Goal: Check status: Check status

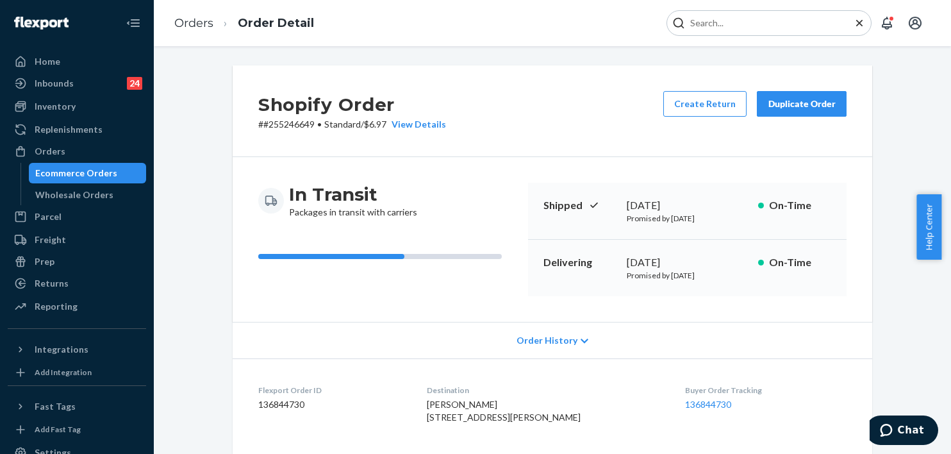
click at [768, 24] on input "Search Input" at bounding box center [764, 23] width 158 height 13
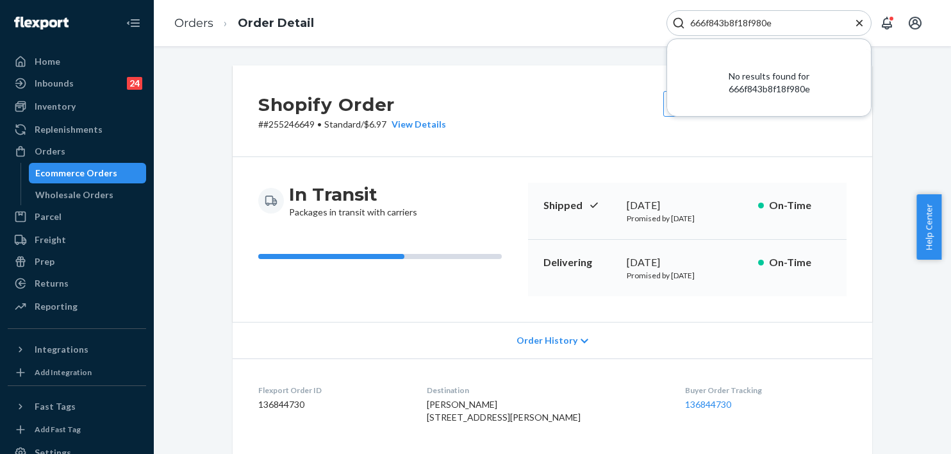
type input "666f843b8f18f980e"
click at [750, 22] on input "666f843b8f18f980e" at bounding box center [764, 23] width 158 height 13
drag, startPoint x: 771, startPoint y: 20, endPoint x: 635, endPoint y: 18, distance: 136.5
click at [635, 18] on div "Orders Order Detail 666f843b8f18f980e No results found for 666f843b8f18f980e" at bounding box center [552, 23] width 797 height 46
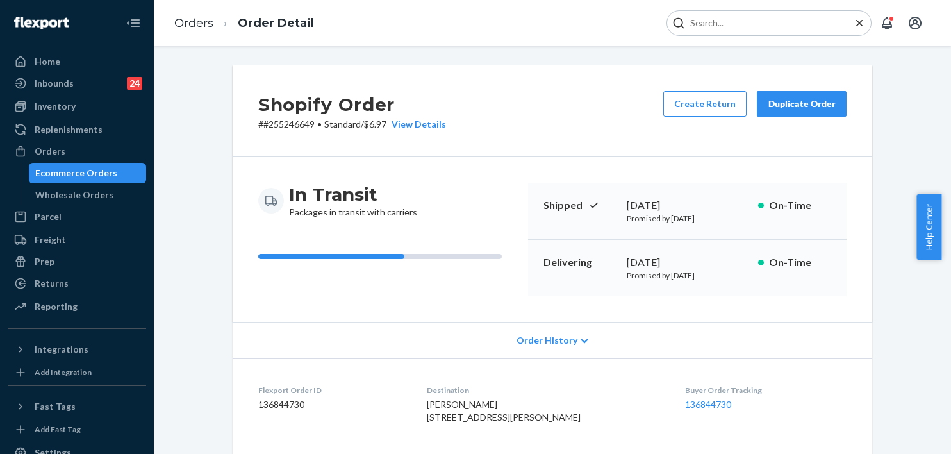
paste input "255291223."
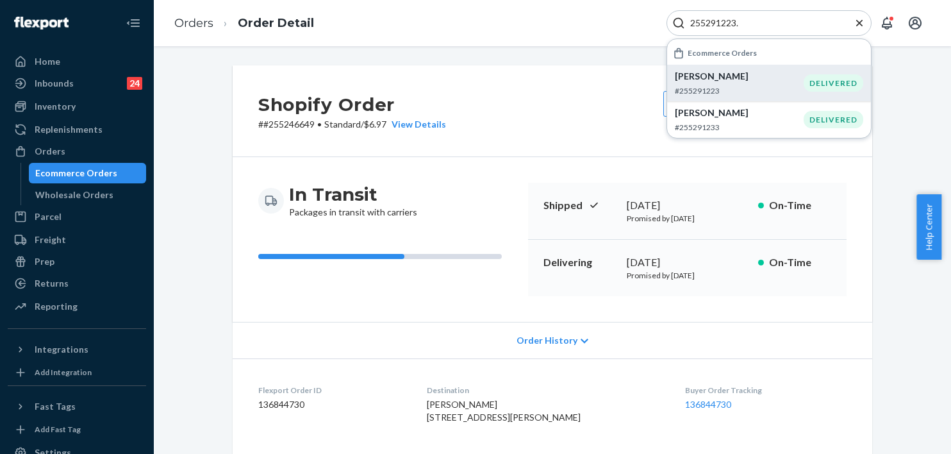
type input "255291223."
click at [721, 81] on p "[PERSON_NAME]" at bounding box center [739, 76] width 129 height 13
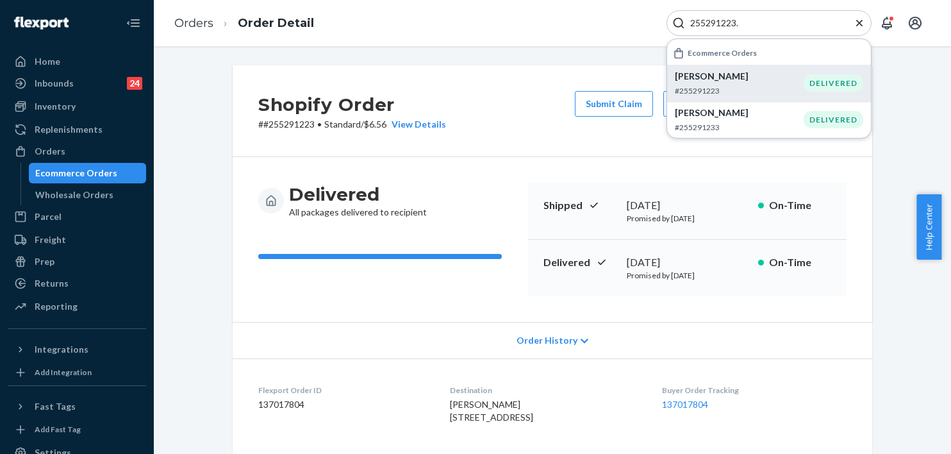
click at [208, 176] on div "Shopify Order # #255291223 • Standard / $6.56 View Details Submit Claim Create …" at bounding box center [552, 457] width 778 height 784
click at [857, 25] on icon "Close Search" at bounding box center [859, 22] width 6 height 6
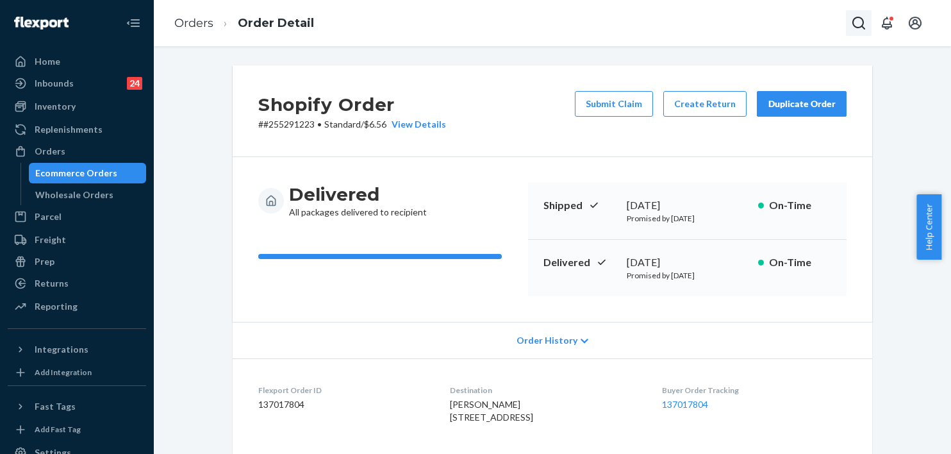
click at [857, 22] on icon "Open Search Box" at bounding box center [858, 22] width 15 height 15
click at [753, 22] on input "Search Input" at bounding box center [764, 23] width 158 height 13
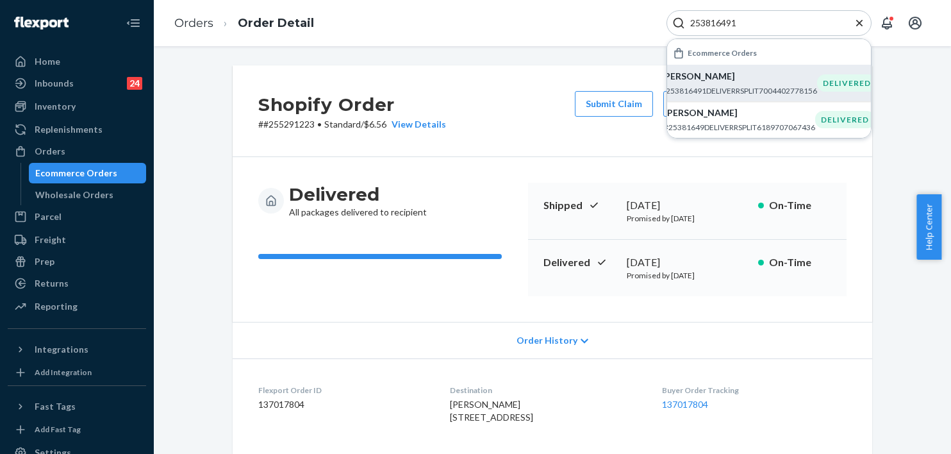
type input "253816491"
click at [712, 83] on div "[PERSON_NAME] #253816491DELIVERRSPLIT7004402778156" at bounding box center [739, 83] width 156 height 26
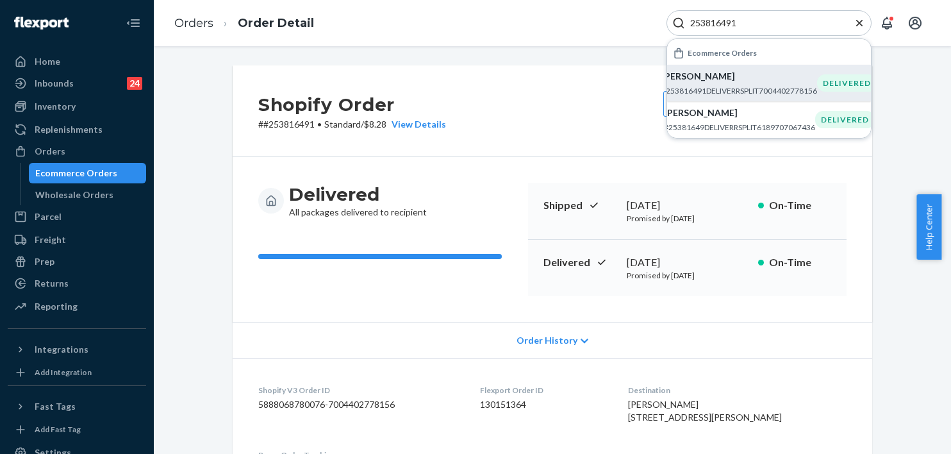
click at [542, 94] on div "Shopify Order # #253816491 • Standard / $8.28 View Details Create Return Duplic…" at bounding box center [552, 111] width 639 height 92
click at [779, 22] on input "253816491" at bounding box center [764, 23] width 158 height 13
click at [701, 87] on p "#253816491DELIVERRSPLIT7004402778156" at bounding box center [739, 90] width 156 height 11
click at [746, 86] on p "#253816491DELIVERRSPLIT7004402778156" at bounding box center [739, 90] width 156 height 11
click at [858, 21] on icon "Close Search" at bounding box center [859, 23] width 13 height 13
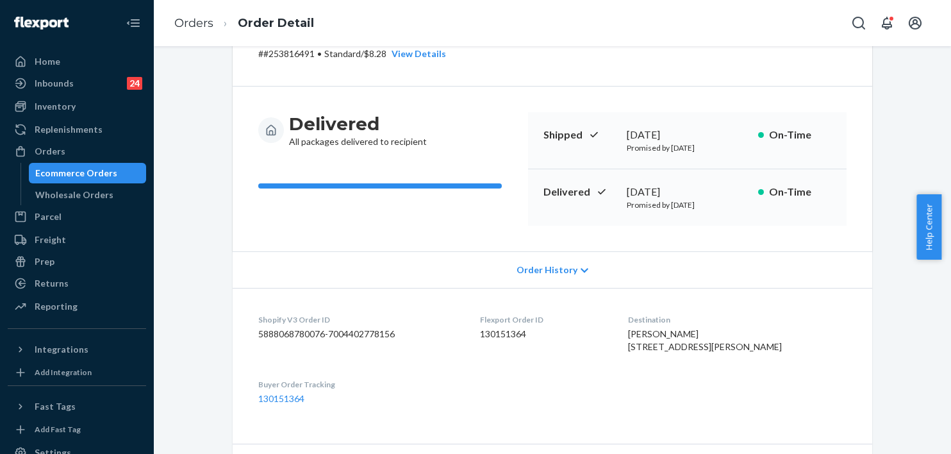
scroll to position [128, 0]
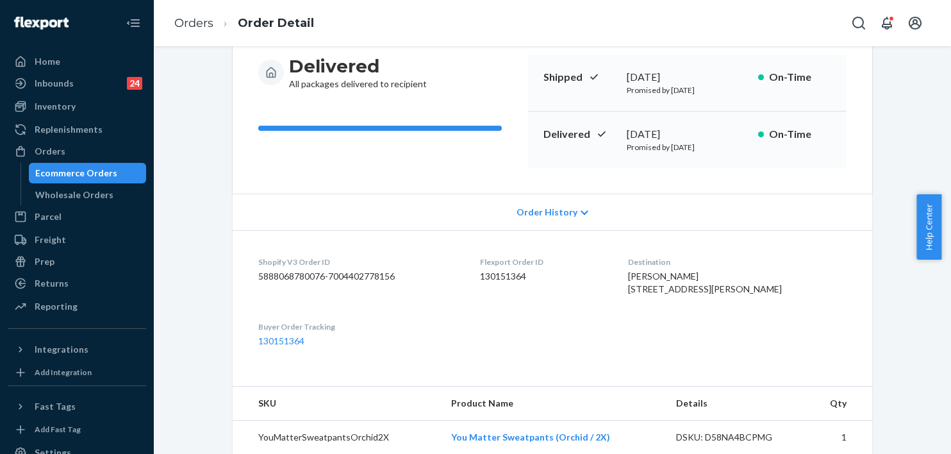
click at [555, 213] on span "Order History" at bounding box center [546, 212] width 61 height 13
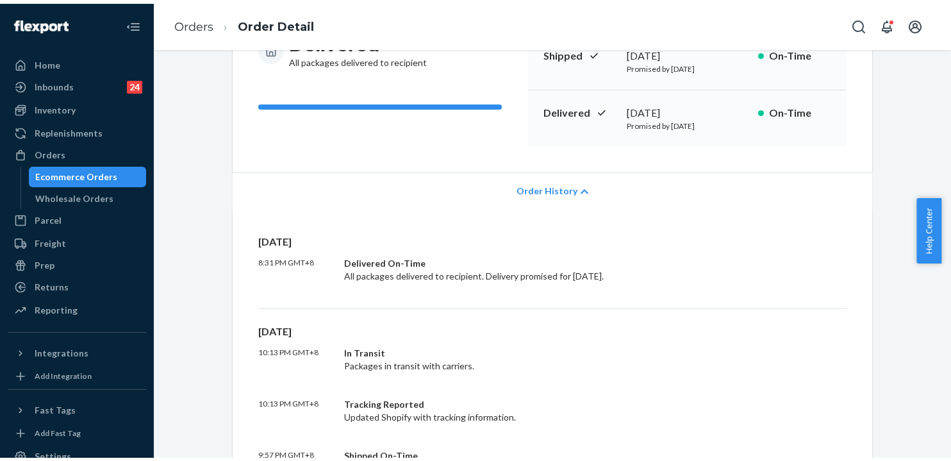
scroll to position [0, 0]
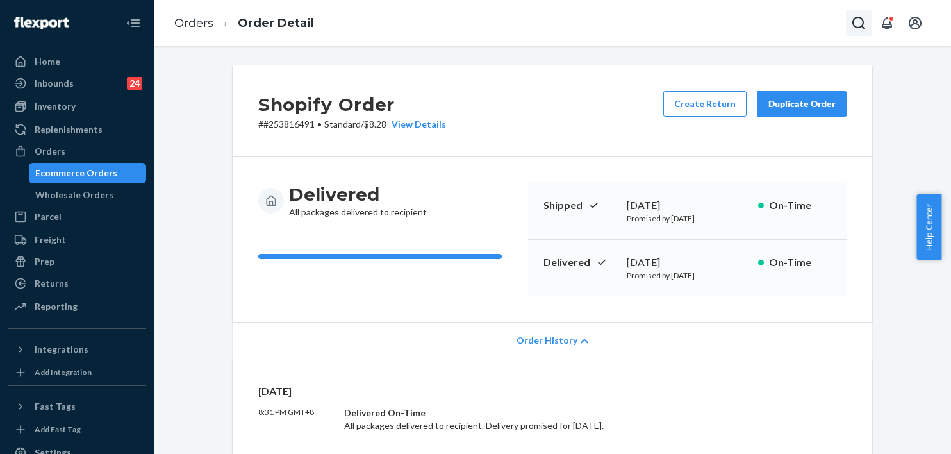
click at [856, 24] on icon "Open Search Box" at bounding box center [858, 22] width 15 height 15
click at [774, 24] on input "Search Input" at bounding box center [764, 23] width 158 height 13
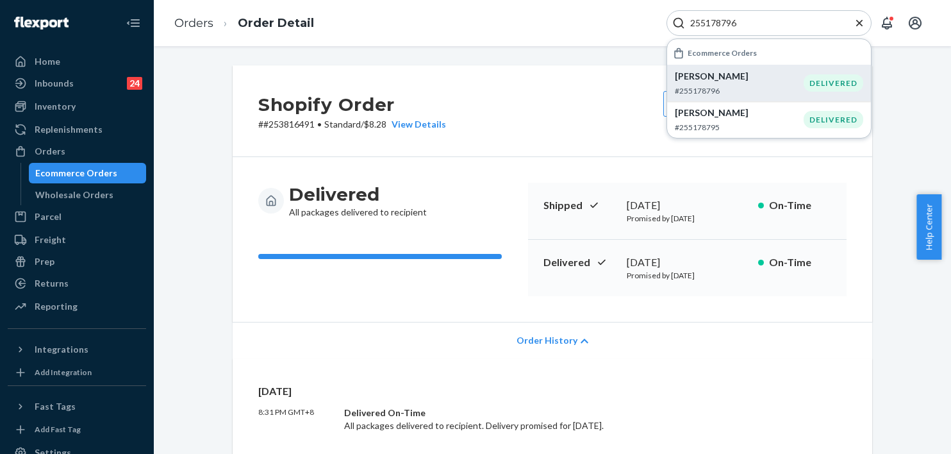
type input "255178796"
click at [702, 73] on p "[PERSON_NAME]" at bounding box center [739, 76] width 129 height 13
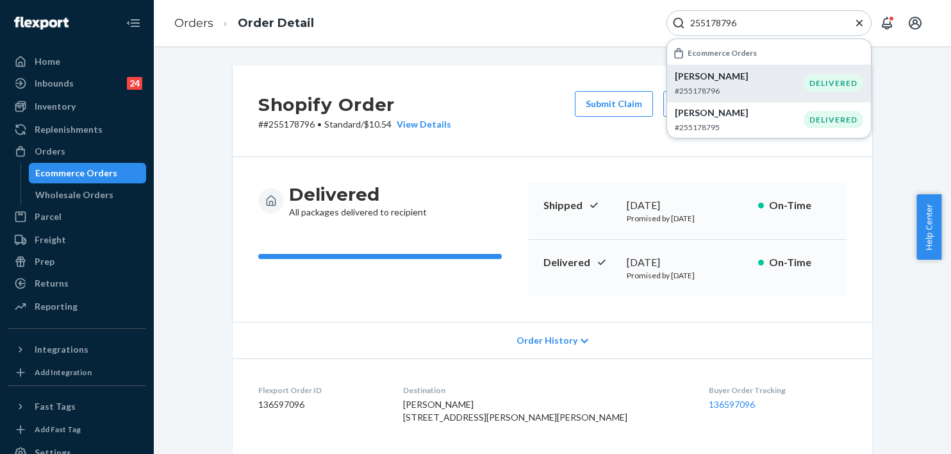
drag, startPoint x: 858, startPoint y: 21, endPoint x: 833, endPoint y: 28, distance: 26.4
click at [857, 21] on icon "Close Search" at bounding box center [859, 23] width 13 height 13
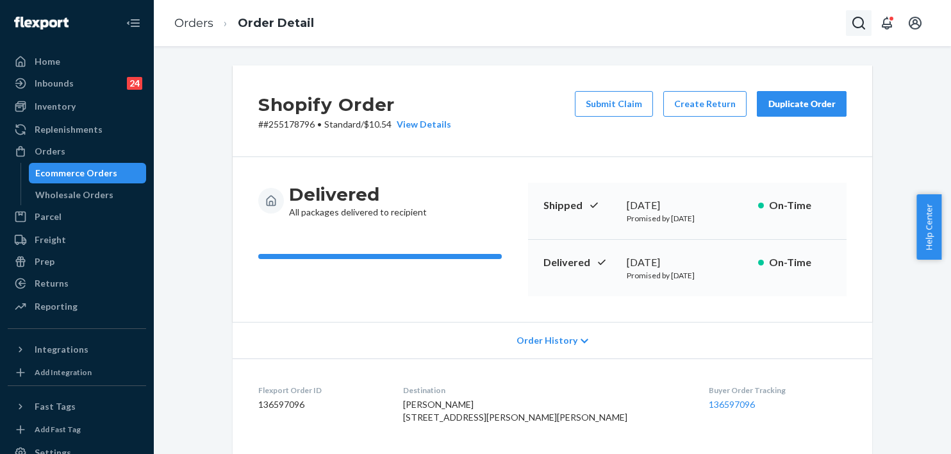
click at [853, 23] on icon "Open Search Box" at bounding box center [858, 22] width 15 height 15
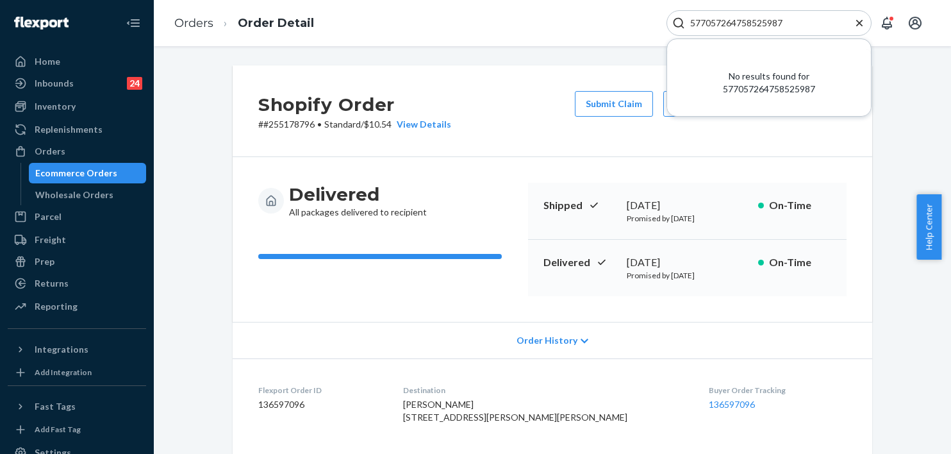
type input "577057264758525987"
click at [813, 23] on input "577057264758525987" at bounding box center [764, 23] width 158 height 13
click at [861, 22] on icon "Close Search" at bounding box center [859, 23] width 13 height 13
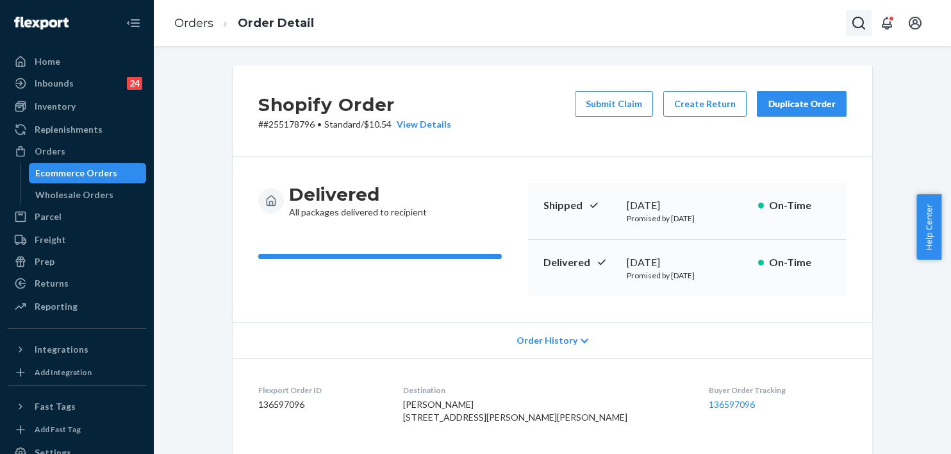
click at [861, 22] on icon "Open Search Box" at bounding box center [858, 22] width 15 height 15
drag, startPoint x: 803, startPoint y: 17, endPoint x: 738, endPoint y: 21, distance: 65.5
click at [738, 21] on input "254493645 Complete" at bounding box center [764, 23] width 158 height 13
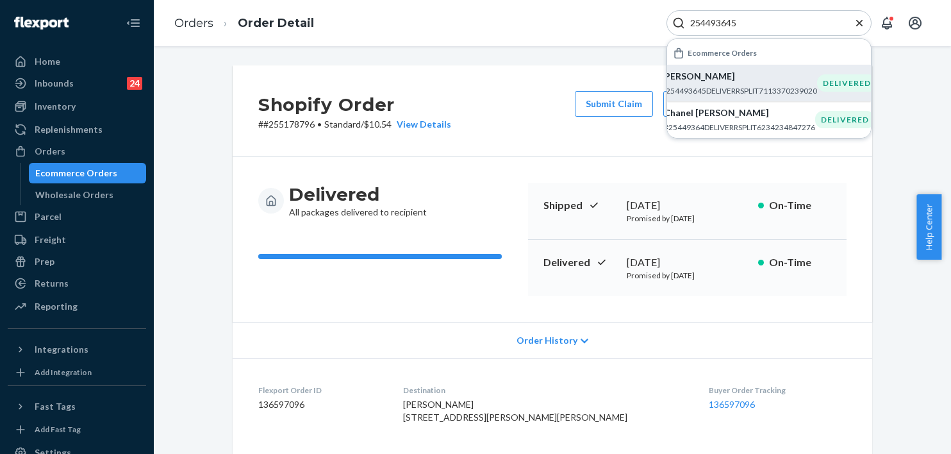
type input "254493645"
click at [707, 79] on p "[PERSON_NAME]" at bounding box center [739, 76] width 156 height 13
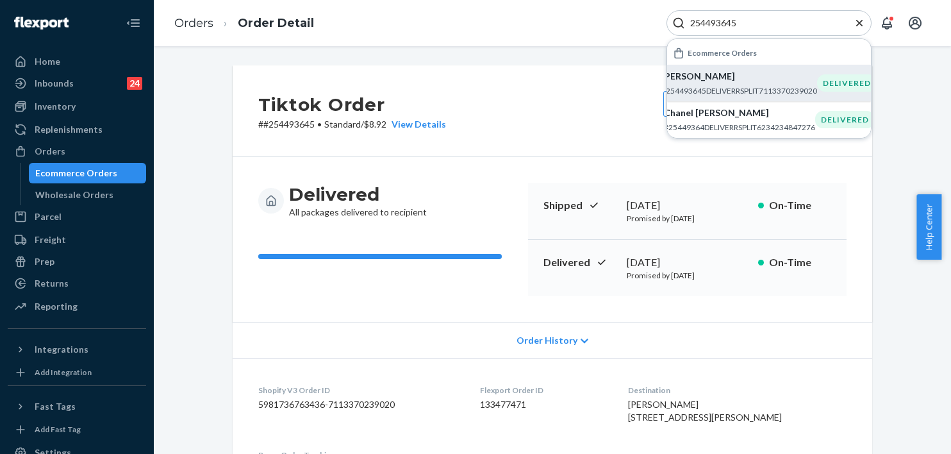
click at [860, 24] on icon "Close Search" at bounding box center [859, 22] width 6 height 6
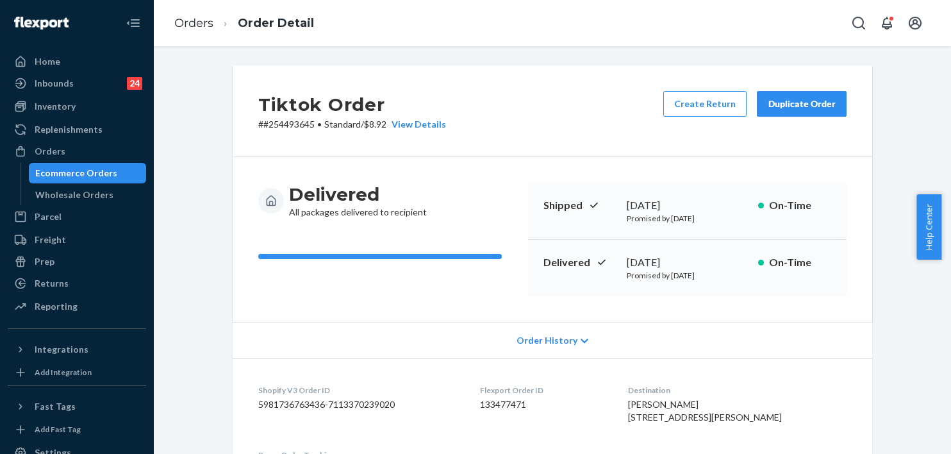
click at [820, 271] on div "Delivered [DATE] Promised by [DATE] On-Time" at bounding box center [687, 268] width 318 height 56
click at [861, 22] on icon "Open Search Box" at bounding box center [858, 22] width 15 height 15
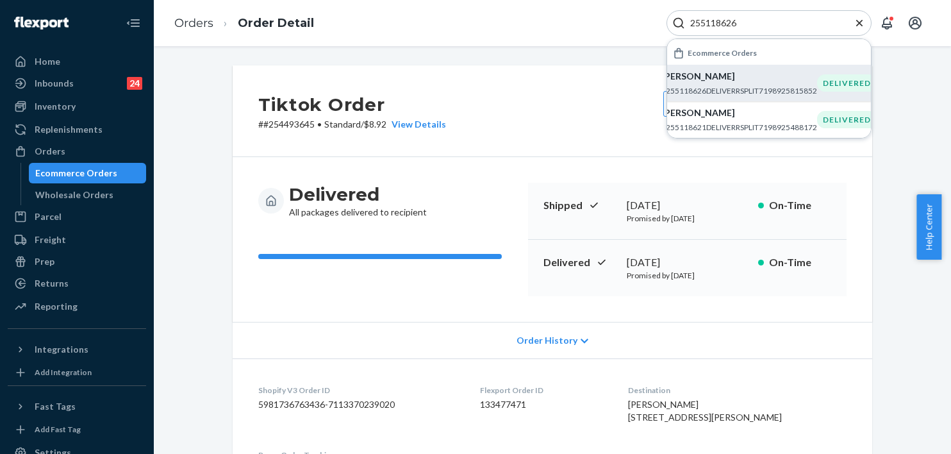
type input "255118626"
click at [717, 84] on div "[PERSON_NAME] #255118626DELIVERRSPLIT7198925815852" at bounding box center [739, 83] width 156 height 26
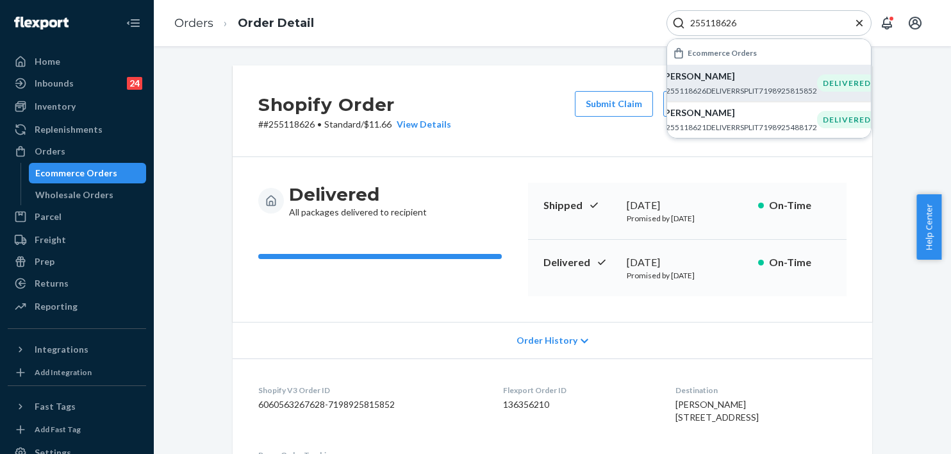
click at [856, 20] on icon "Close Search" at bounding box center [859, 23] width 13 height 13
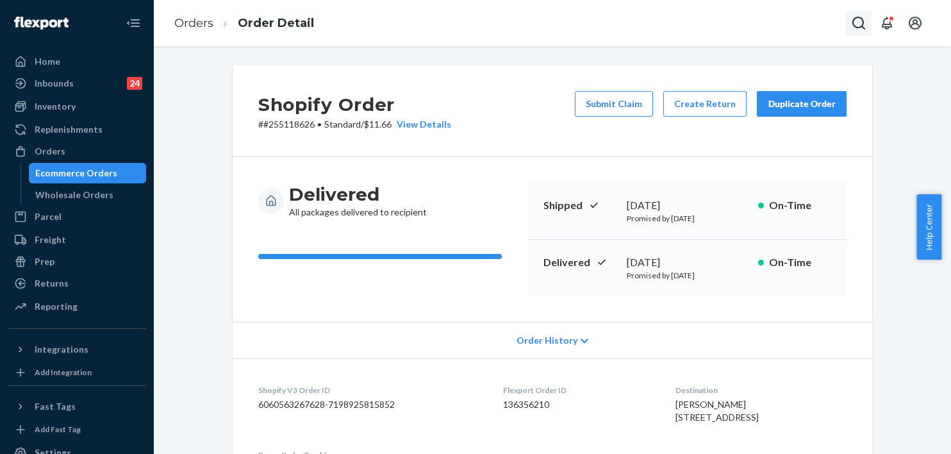
click at [860, 22] on icon "Open Search Box" at bounding box center [858, 22] width 15 height 15
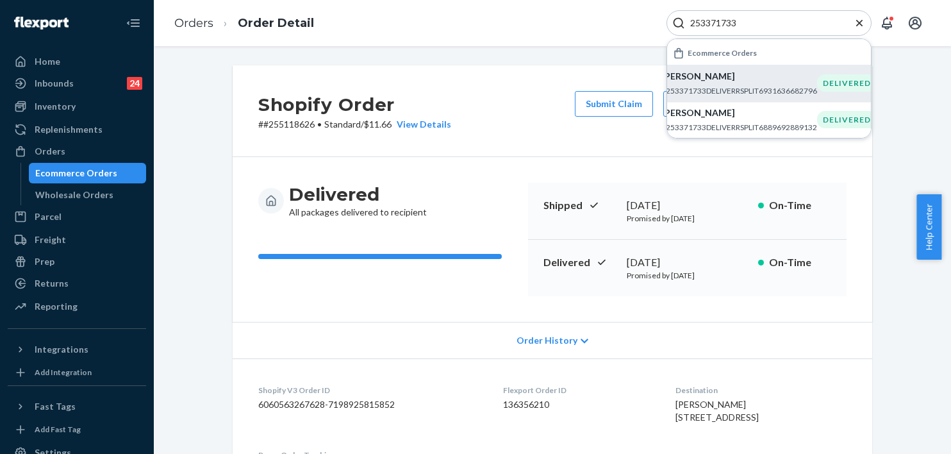
type input "253371733"
click at [710, 79] on p "[PERSON_NAME]" at bounding box center [739, 76] width 156 height 13
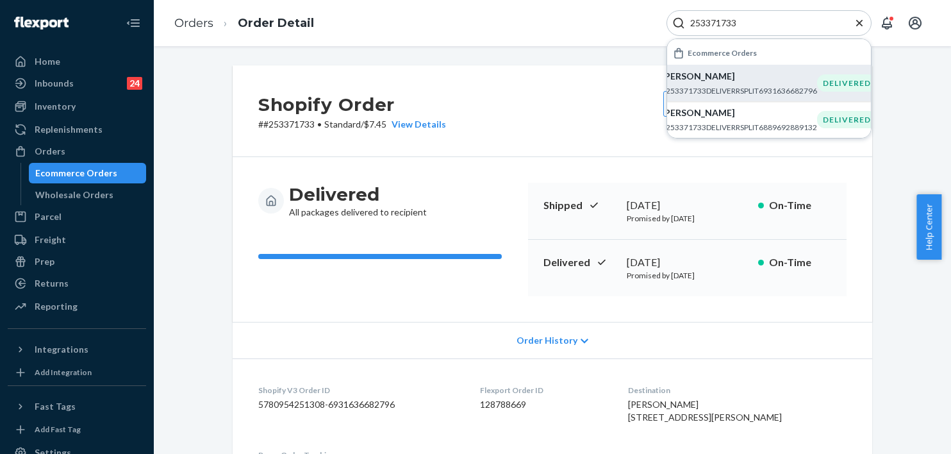
click at [859, 23] on icon "Close Search" at bounding box center [859, 22] width 6 height 6
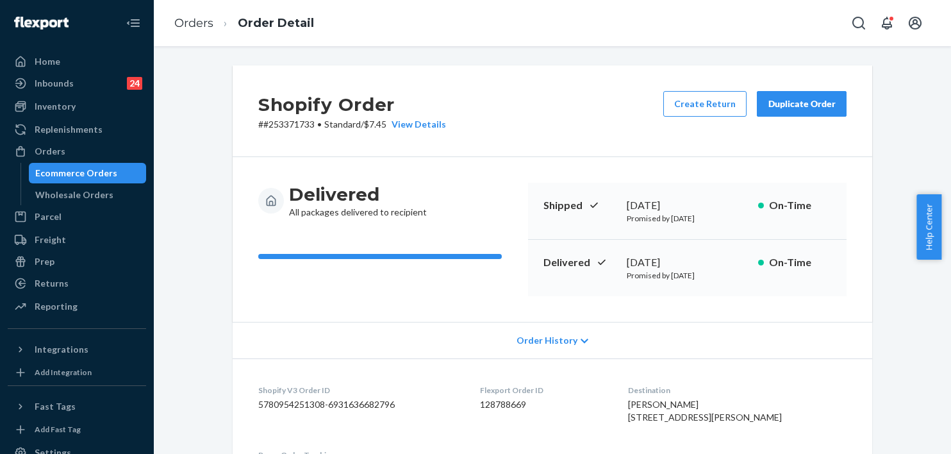
click at [789, 22] on div "Orders Order Detail" at bounding box center [552, 23] width 797 height 46
click at [856, 21] on icon "Open Search Box" at bounding box center [858, 22] width 15 height 15
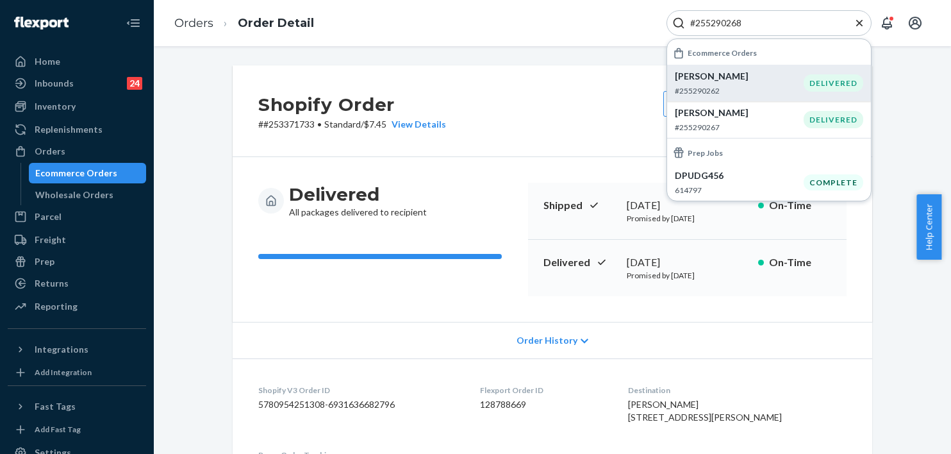
type input "#255290268"
click at [723, 79] on p "[PERSON_NAME]" at bounding box center [739, 76] width 129 height 13
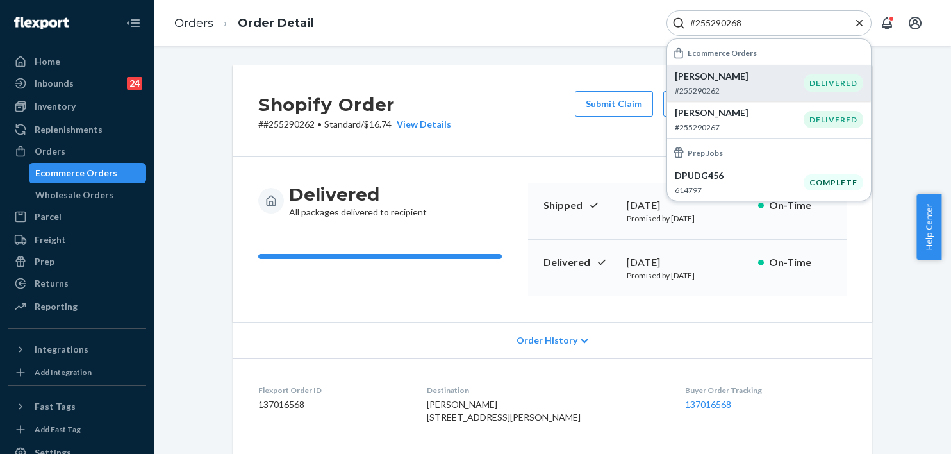
drag, startPoint x: 195, startPoint y: 198, endPoint x: 195, endPoint y: 184, distance: 14.1
click at [195, 197] on div "Shopify Order # #255290262 • Standard / $16.74 View Details Submit Claim Create…" at bounding box center [552, 450] width 778 height 771
click at [858, 22] on icon "Close Search" at bounding box center [859, 22] width 6 height 6
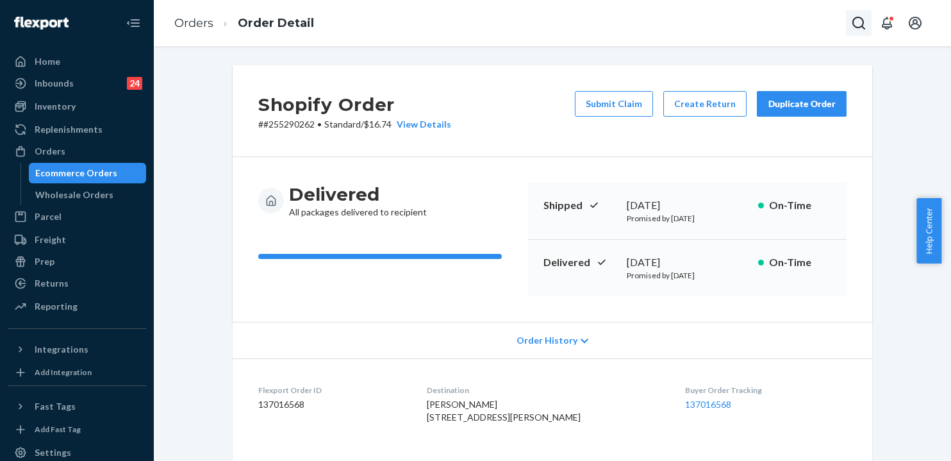
click at [856, 17] on icon "Open Search Box" at bounding box center [858, 22] width 15 height 15
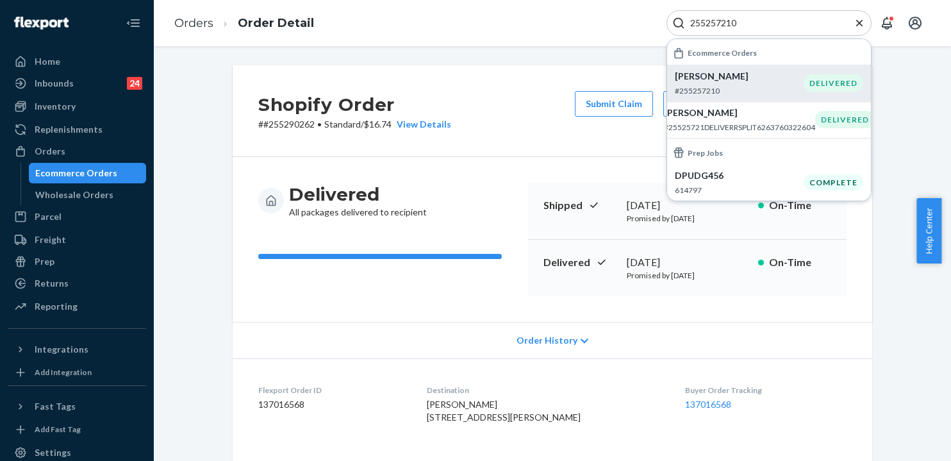
type input "255257210"
click at [717, 82] on p "[PERSON_NAME]" at bounding box center [739, 76] width 129 height 13
click at [482, 33] on div "Orders Order Detail 255257210 Ecommerce Orders [PERSON_NAME] #255257210 DELIVER…" at bounding box center [552, 23] width 797 height 46
click at [859, 24] on icon "Close Search" at bounding box center [859, 23] width 13 height 13
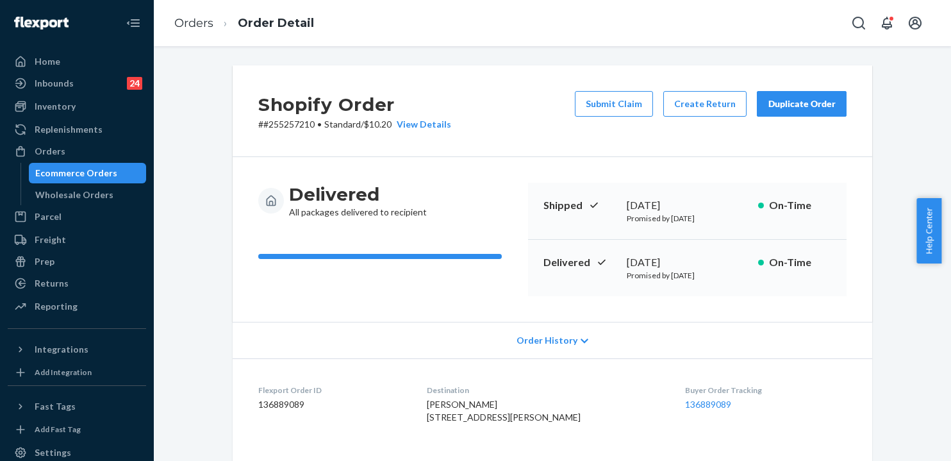
drag, startPoint x: 889, startPoint y: 407, endPoint x: 862, endPoint y: 423, distance: 31.6
